Goal: Task Accomplishment & Management: Manage account settings

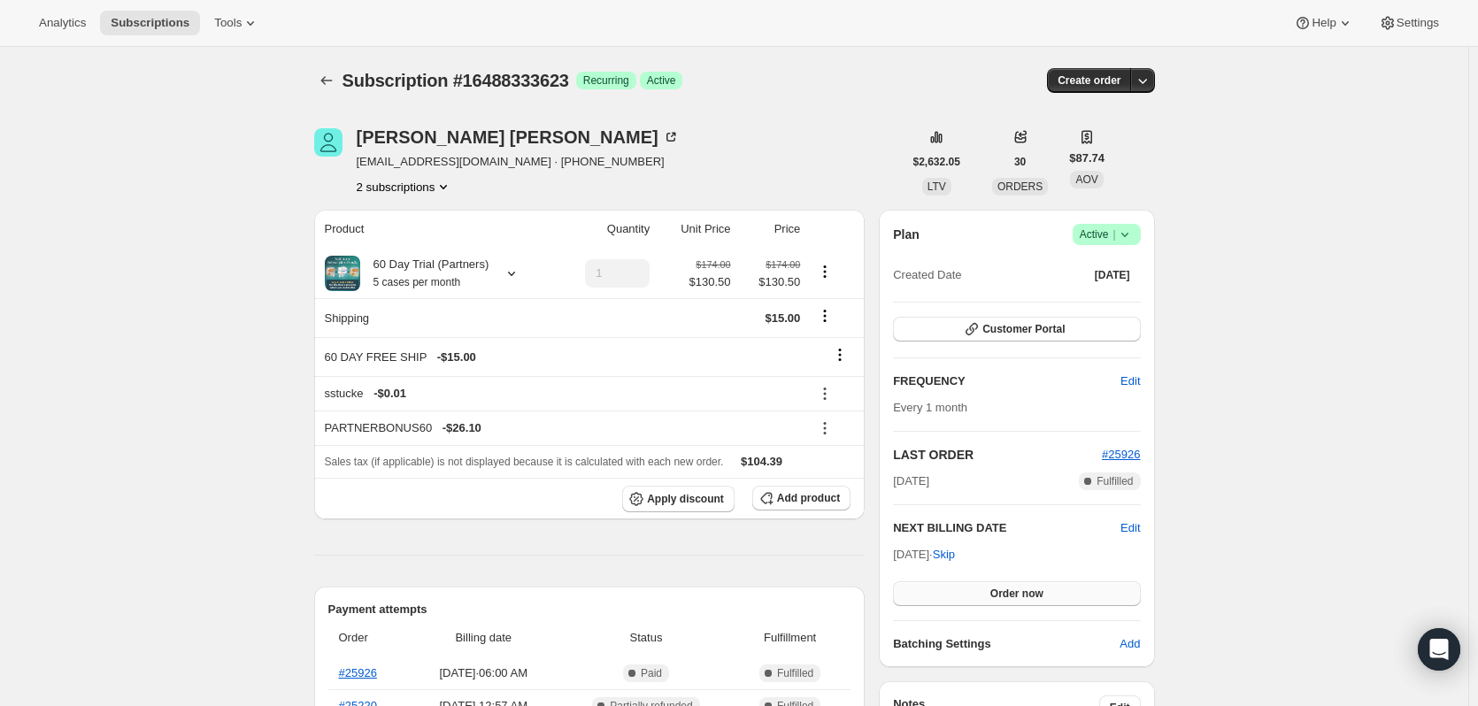
click at [989, 586] on button "Order now" at bounding box center [1016, 594] width 247 height 25
click at [1038, 595] on span "Click to confirm" at bounding box center [1016, 594] width 81 height 14
click at [403, 189] on button "2 subscriptions" at bounding box center [405, 187] width 96 height 18
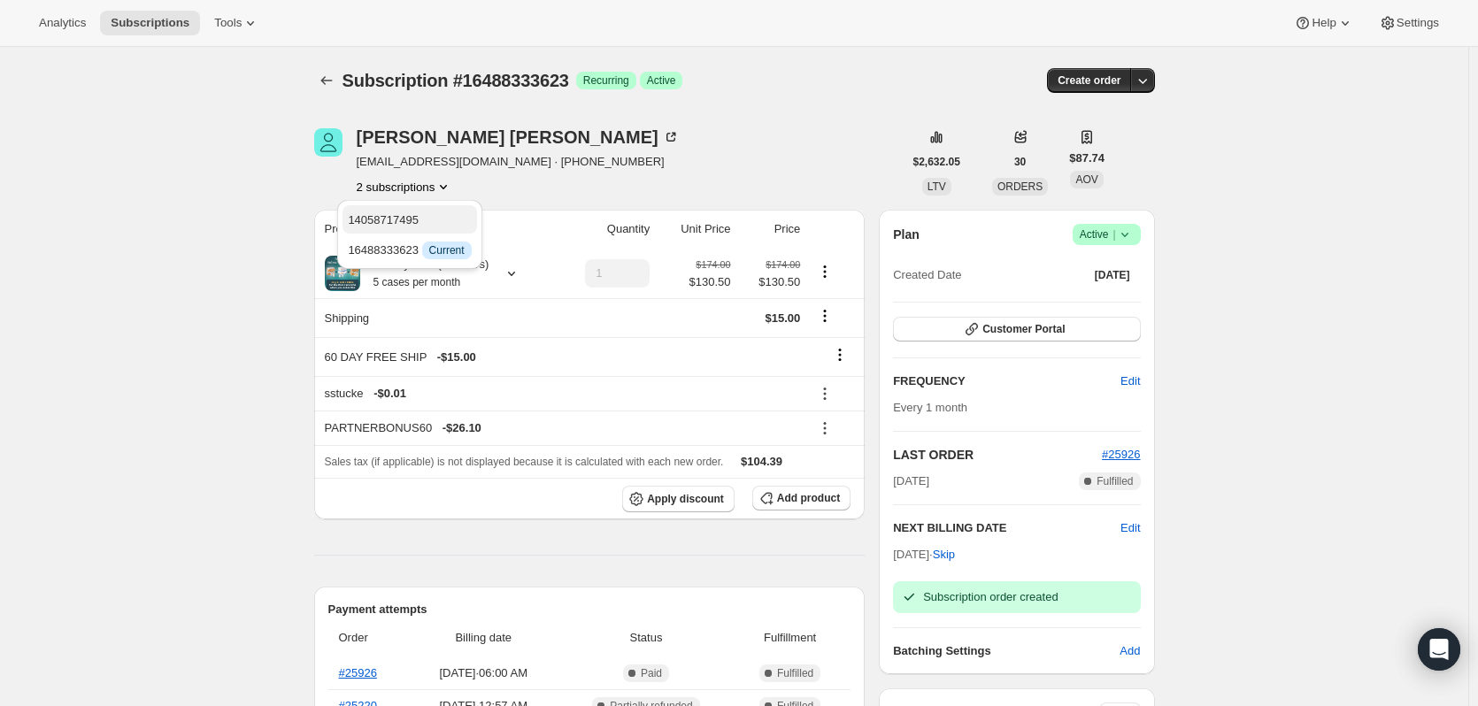
click at [415, 220] on span "14058717495" at bounding box center [383, 219] width 71 height 13
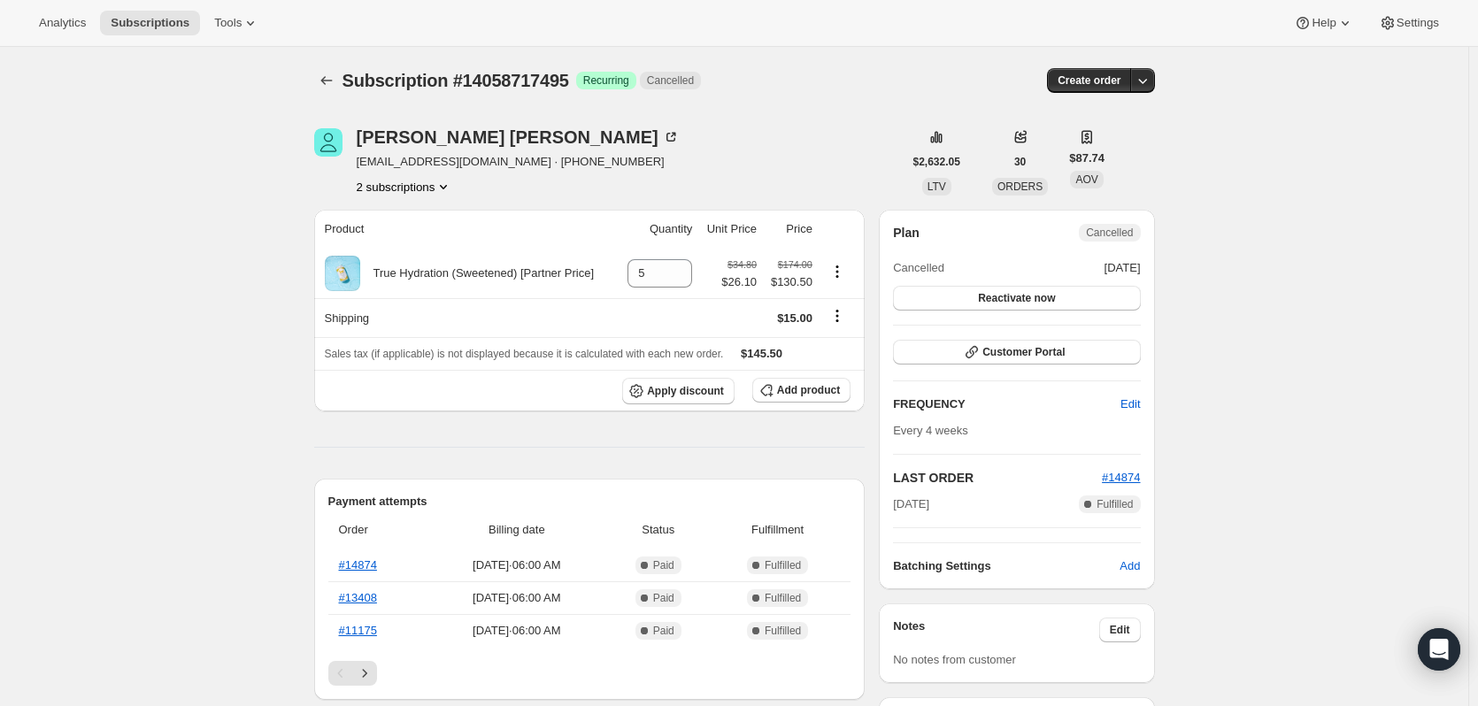
click at [395, 181] on button "2 subscriptions" at bounding box center [405, 187] width 96 height 18
click at [405, 255] on span "16488333623" at bounding box center [383, 249] width 71 height 13
